Goal: Information Seeking & Learning: Learn about a topic

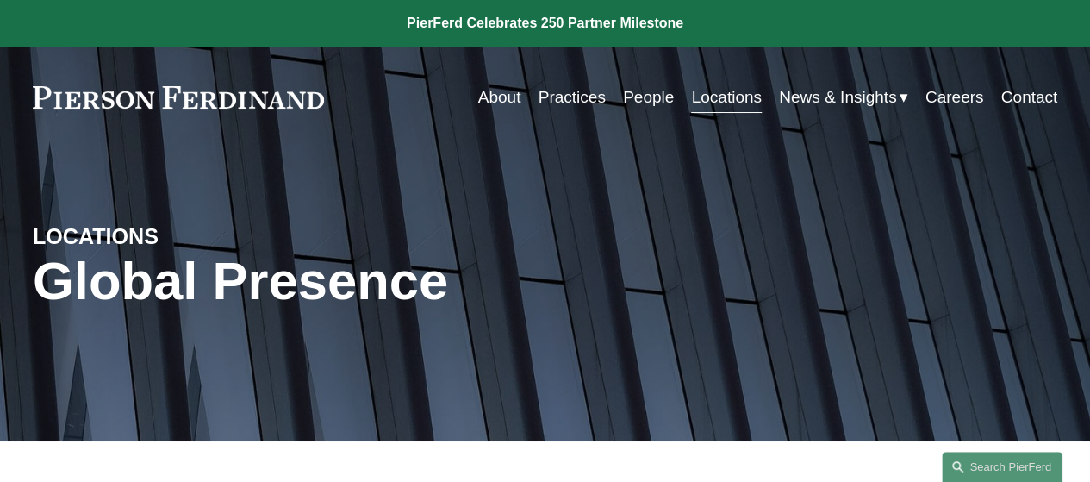
click at [569, 97] on link "Practices" at bounding box center [572, 97] width 67 height 33
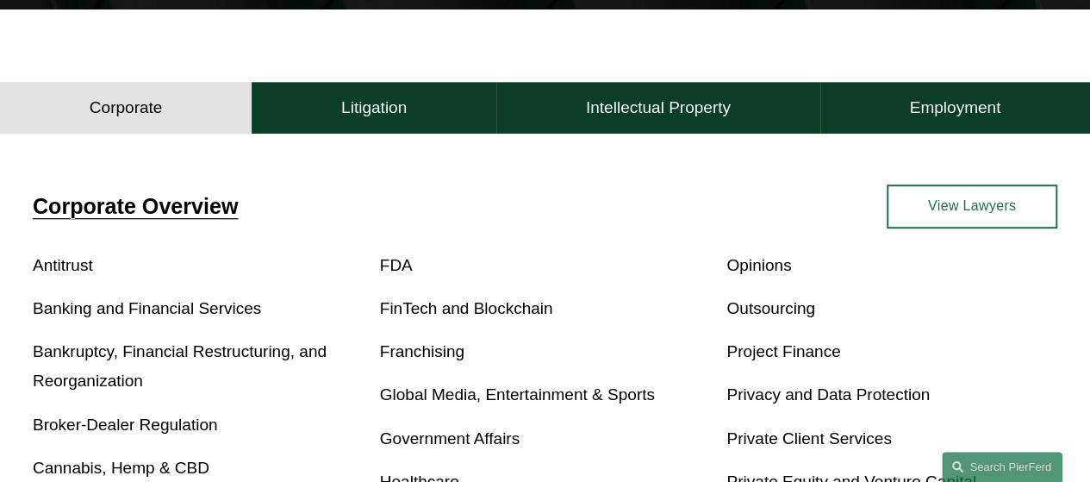
scroll to position [431, 0]
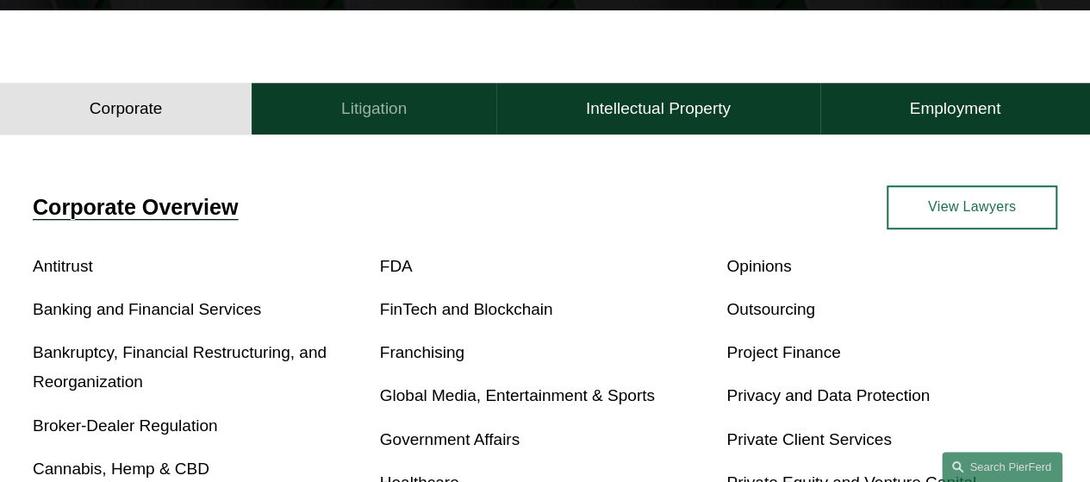
click at [384, 113] on h4 "Litigation" at bounding box center [374, 108] width 66 height 21
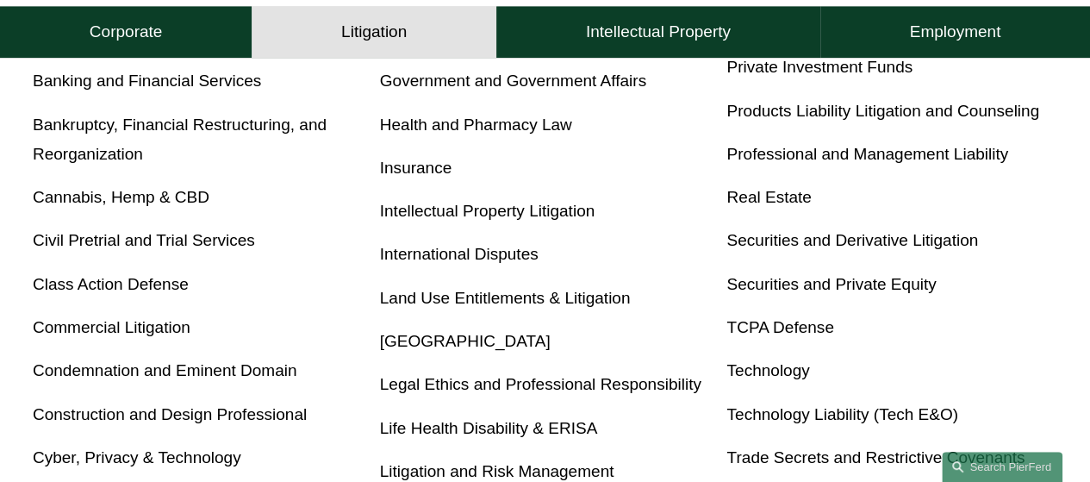
scroll to position [747, 0]
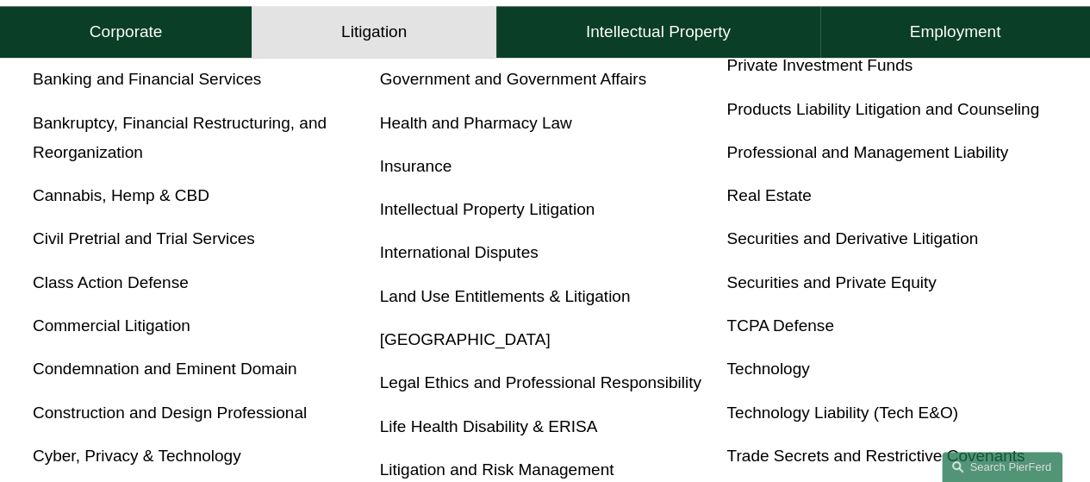
click at [182, 324] on link "Commercial Litigation" at bounding box center [112, 325] width 158 height 18
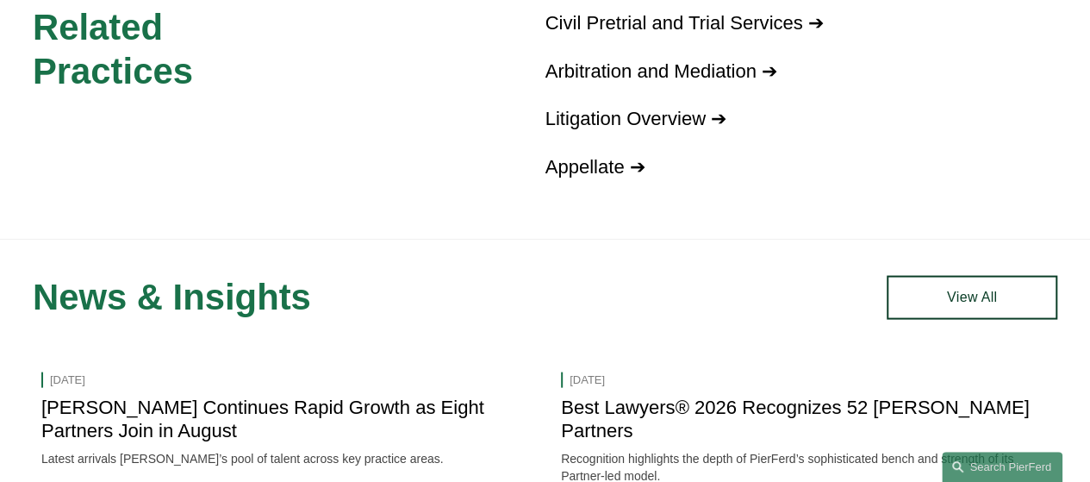
scroll to position [1505, 0]
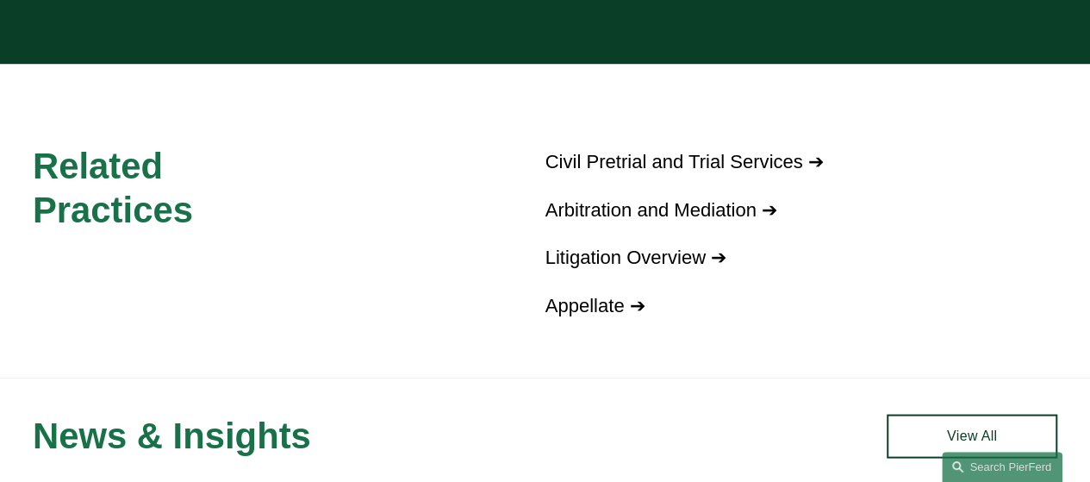
click at [581, 267] on link "Litigation Overview ➔" at bounding box center [637, 257] width 182 height 22
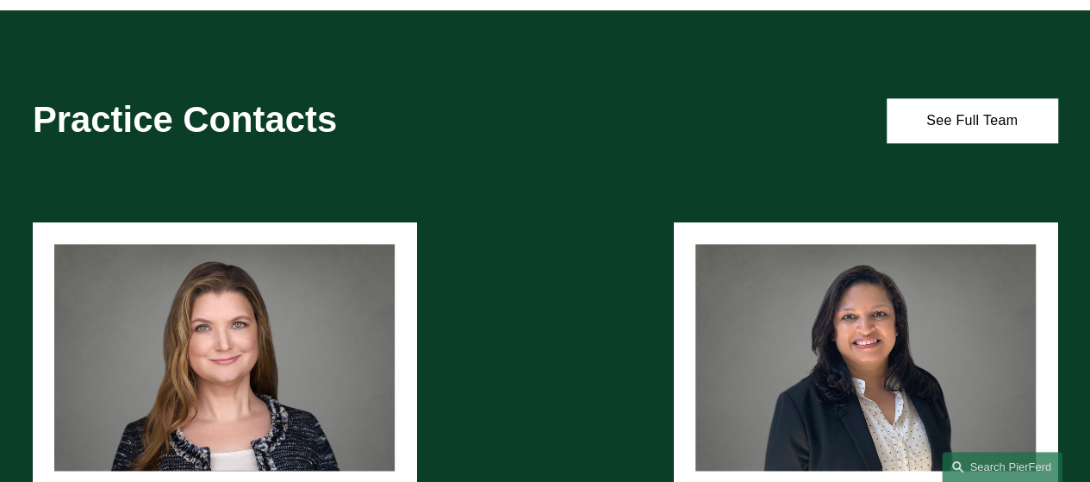
scroll to position [998, 0]
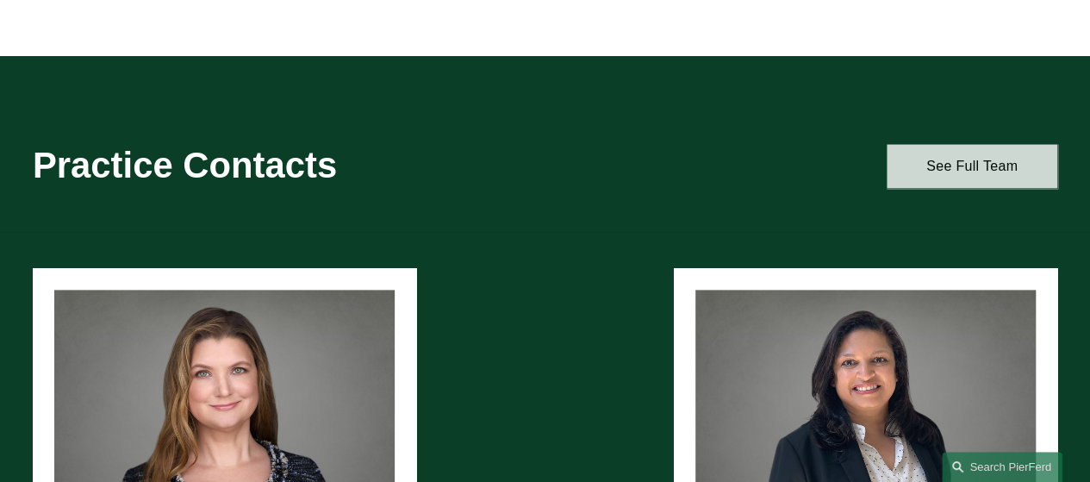
click at [936, 171] on link "See Full Team" at bounding box center [972, 166] width 171 height 44
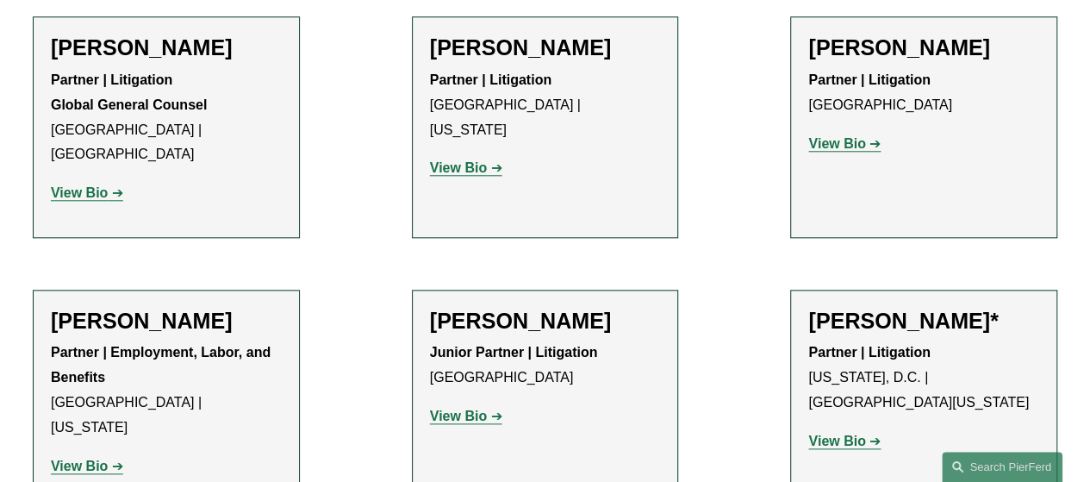
scroll to position [4085, 0]
